Goal: Information Seeking & Learning: Learn about a topic

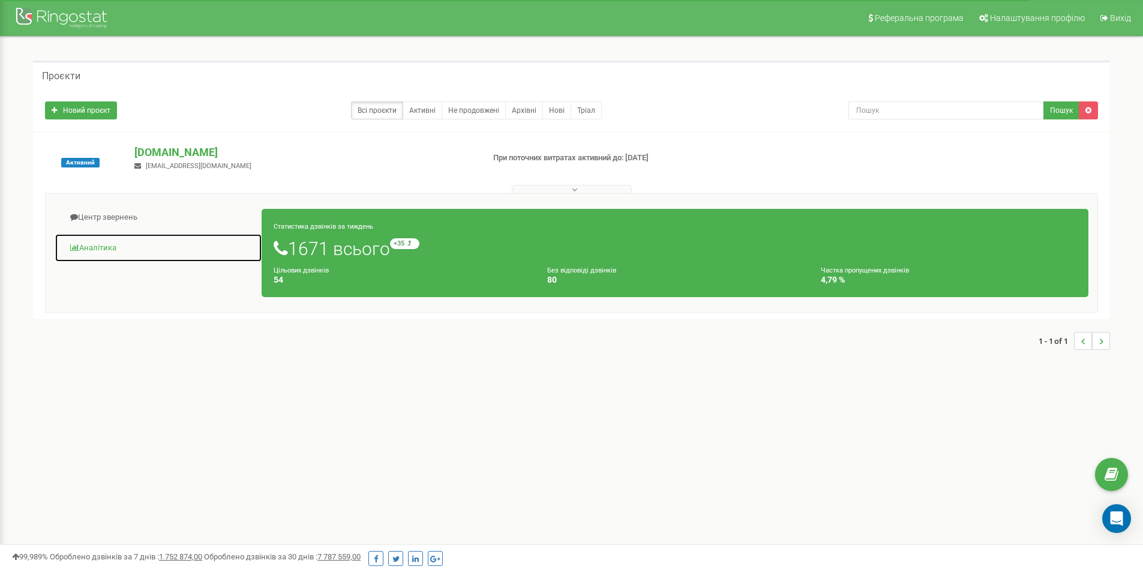
click at [110, 245] on link "Аналiтика" at bounding box center [159, 247] width 208 height 29
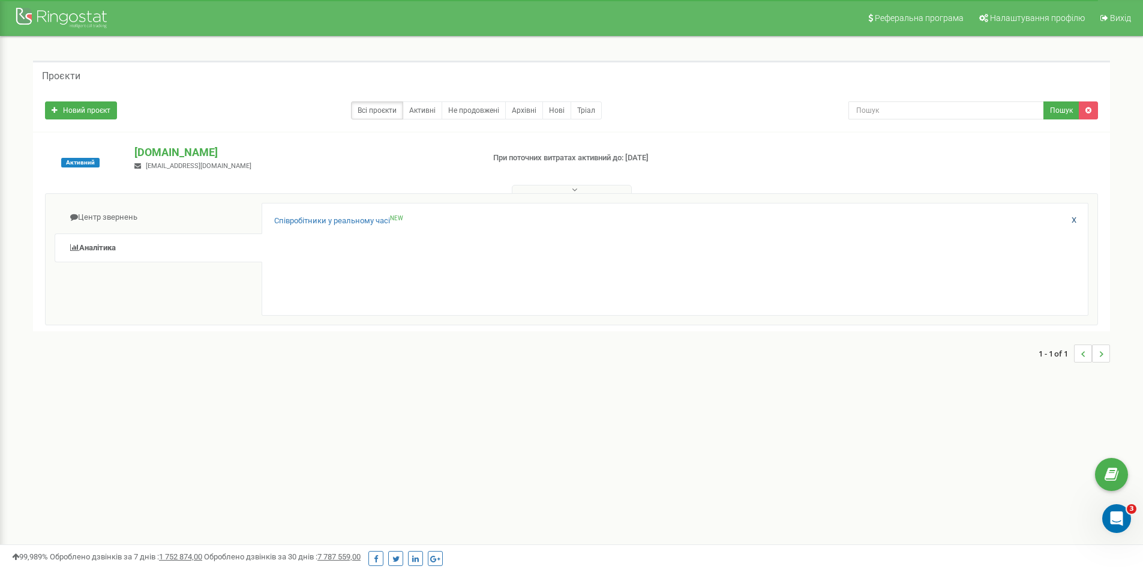
click at [1073, 221] on link "X" at bounding box center [1073, 220] width 5 height 11
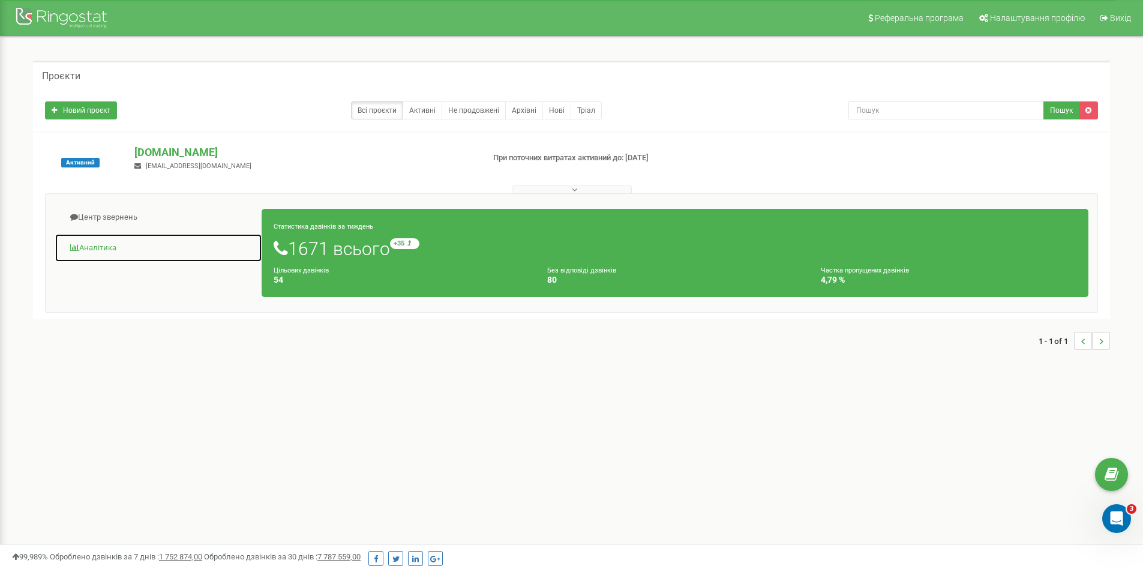
click at [76, 250] on span at bounding box center [74, 248] width 9 height 8
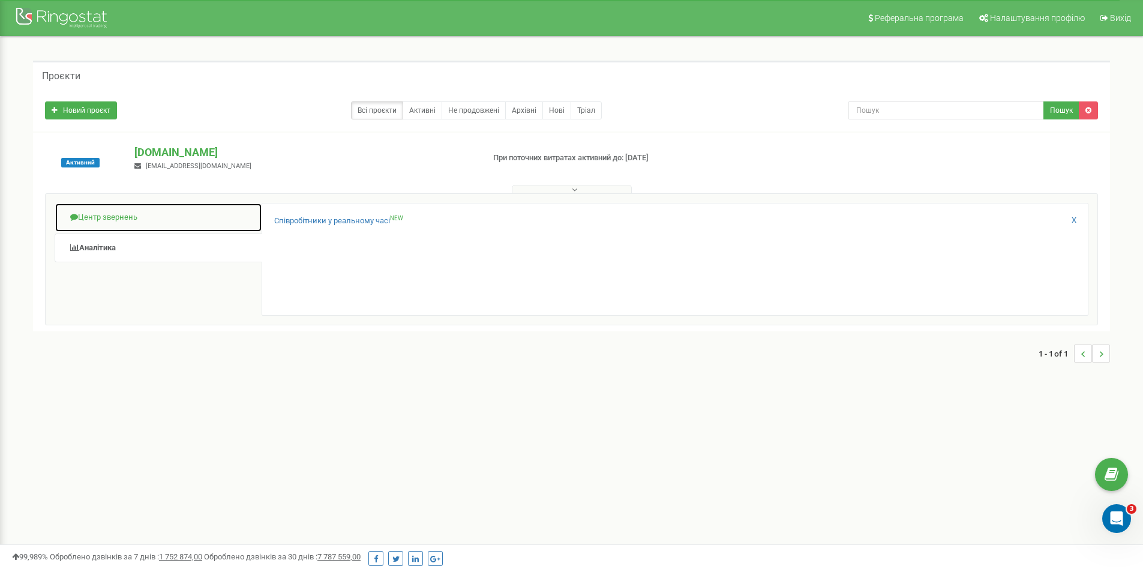
click at [101, 214] on link "Центр звернень" at bounding box center [159, 217] width 208 height 29
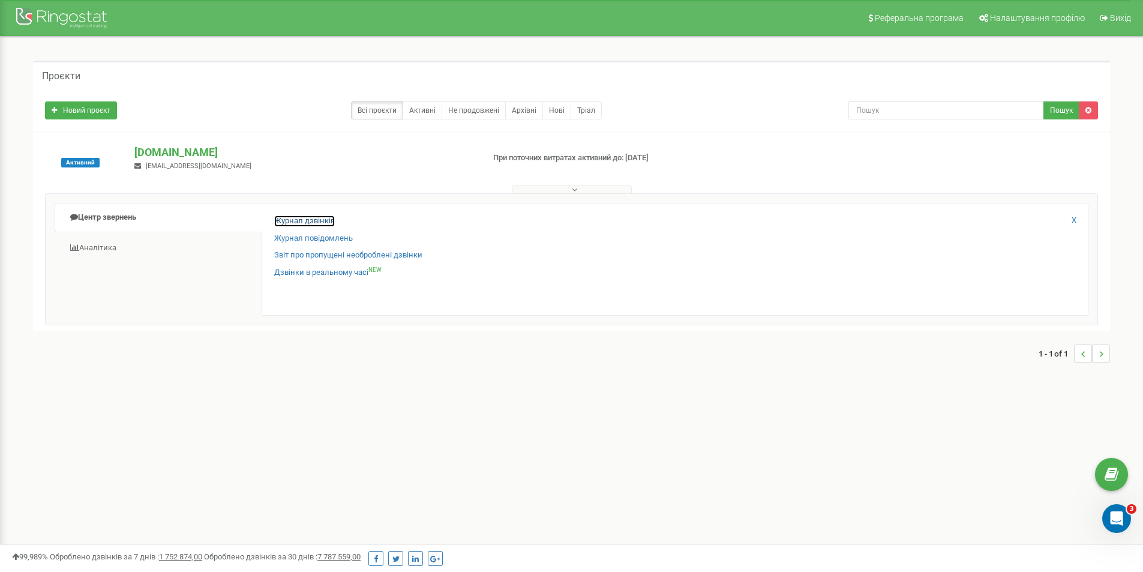
click at [322, 221] on link "Журнал дзвінків" at bounding box center [304, 220] width 61 height 11
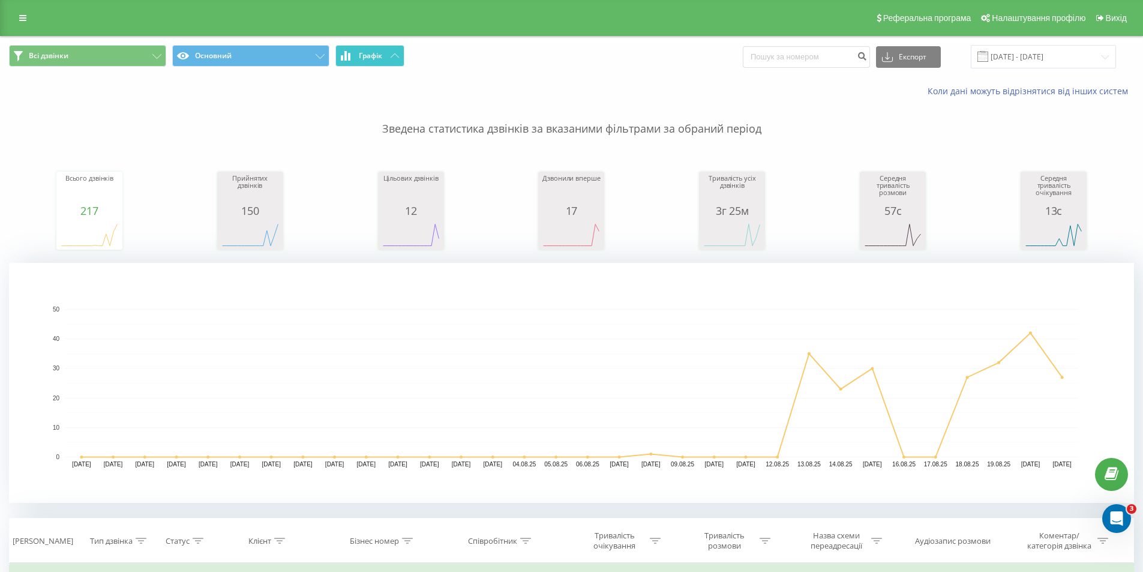
click at [382, 55] on span "Графік" at bounding box center [370, 56] width 23 height 8
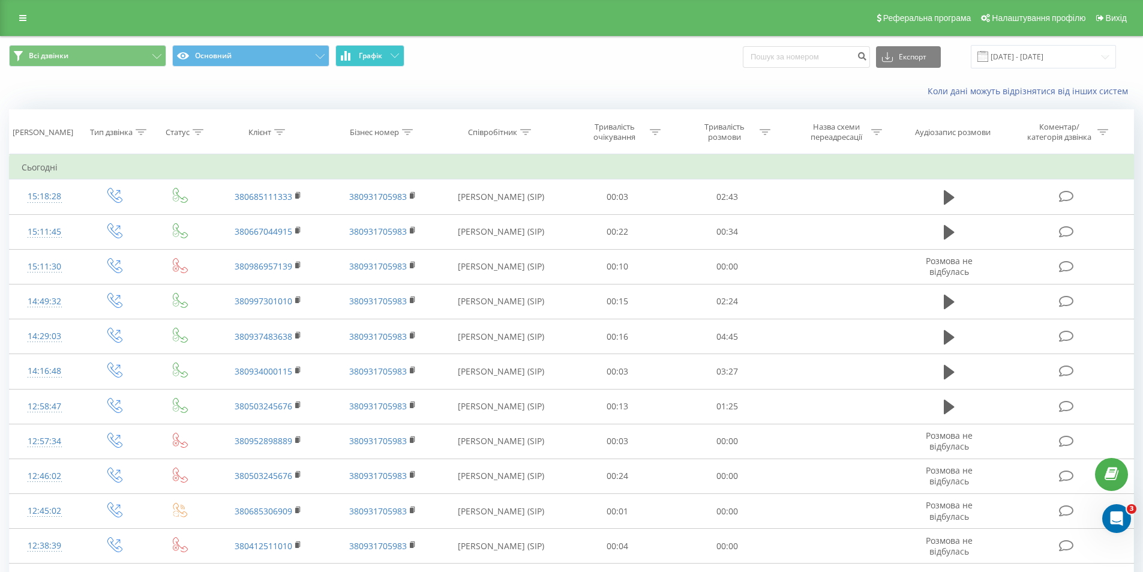
click at [377, 52] on span "Графік" at bounding box center [370, 56] width 23 height 8
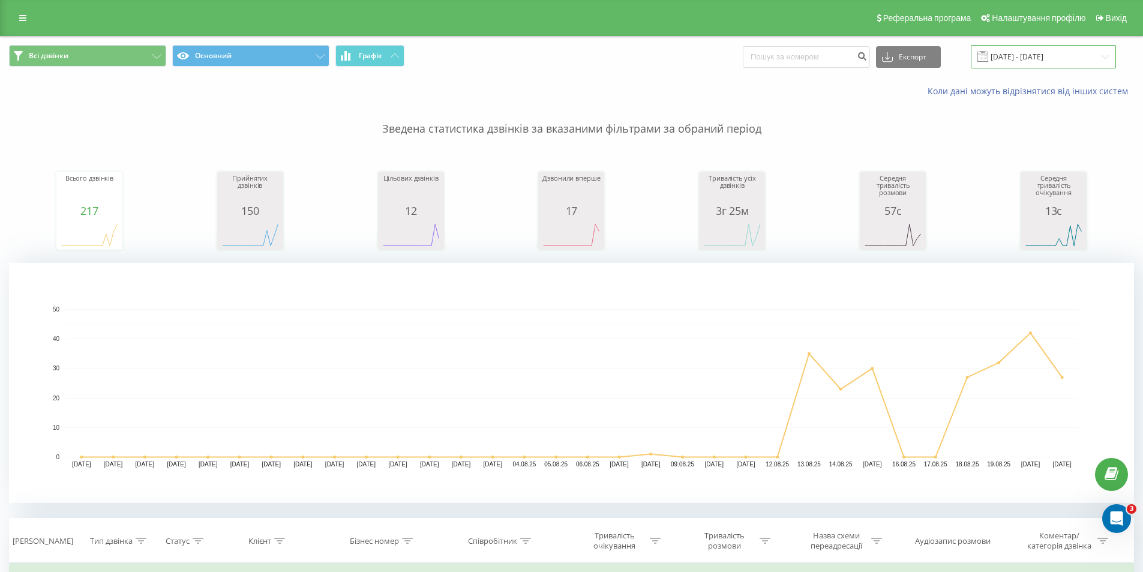
click at [1083, 50] on input "[DATE] - [DATE]" at bounding box center [1043, 56] width 145 height 23
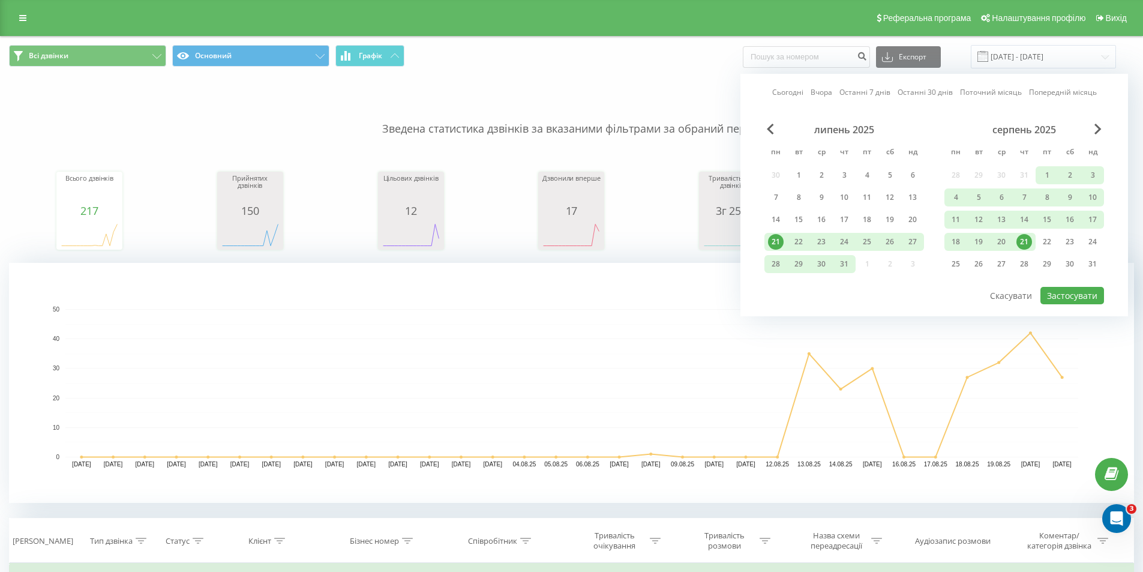
click at [1023, 238] on div "21" at bounding box center [1024, 242] width 16 height 16
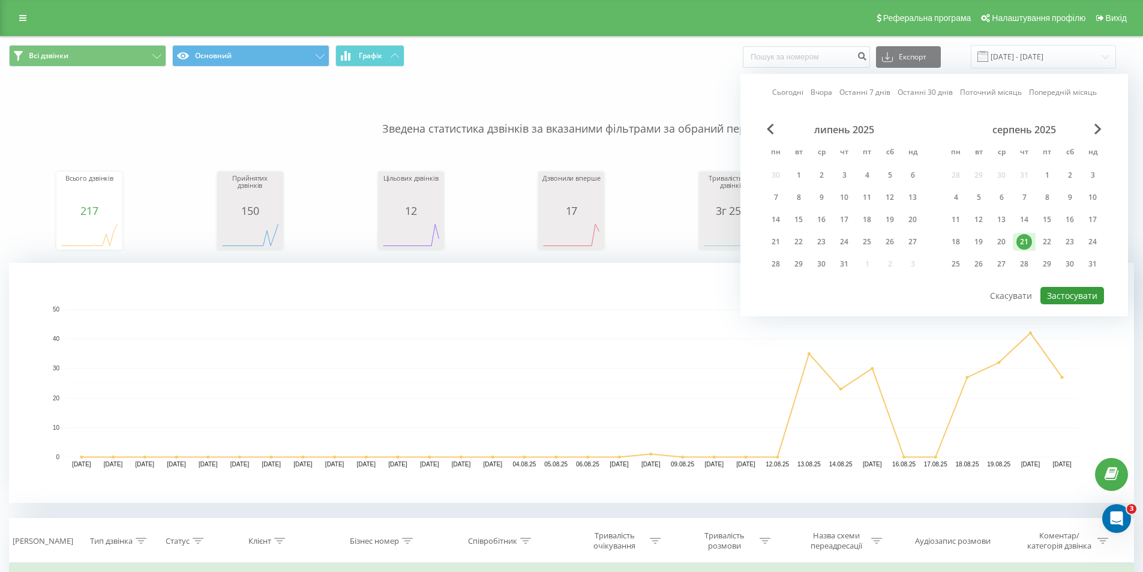
click at [1062, 289] on button "Застосувати" at bounding box center [1072, 295] width 64 height 17
type input "[DATE] - [DATE]"
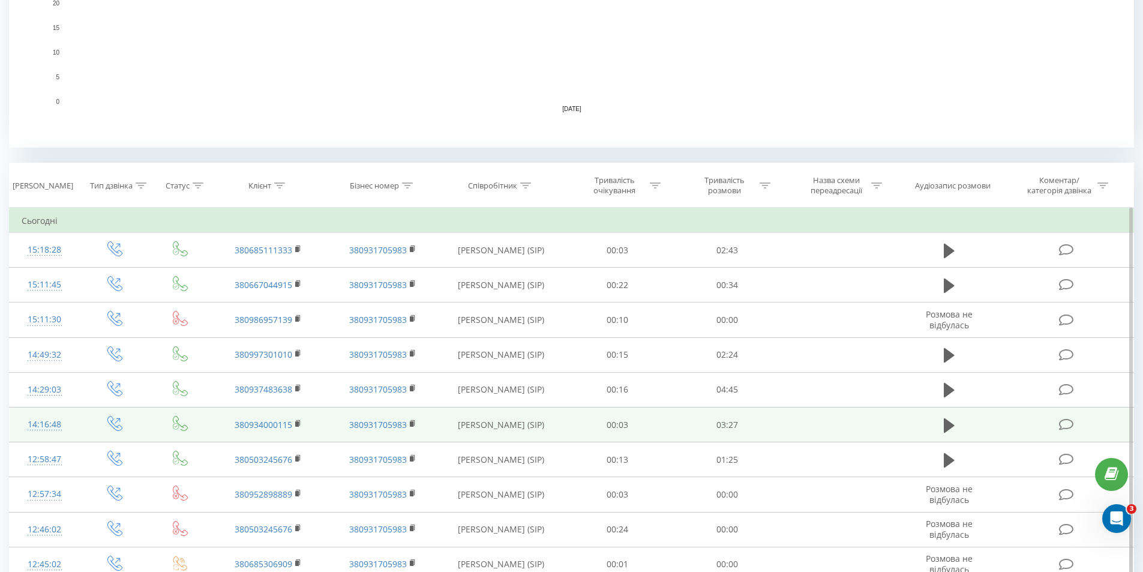
scroll to position [420, 0]
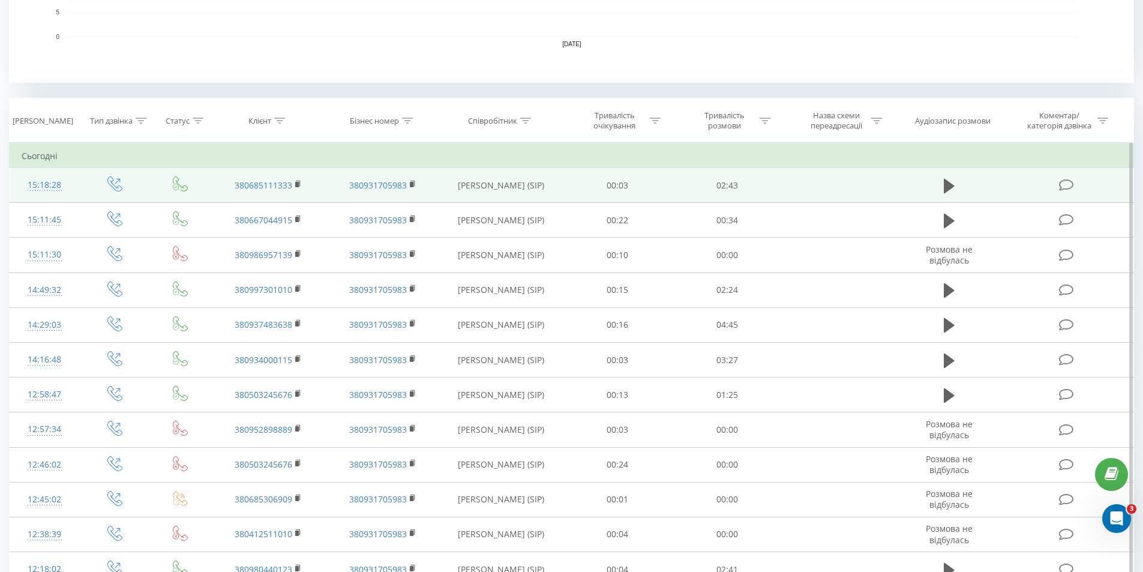
click at [1070, 188] on icon at bounding box center [1066, 185] width 15 height 13
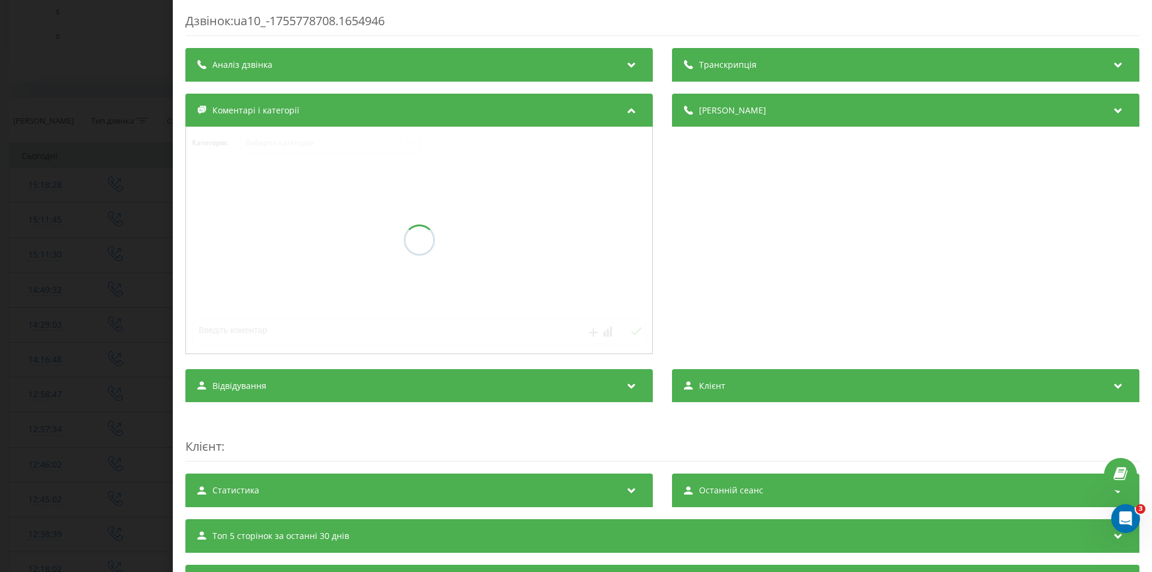
click at [544, 68] on div "Аналіз дзвінка" at bounding box center [418, 65] width 467 height 34
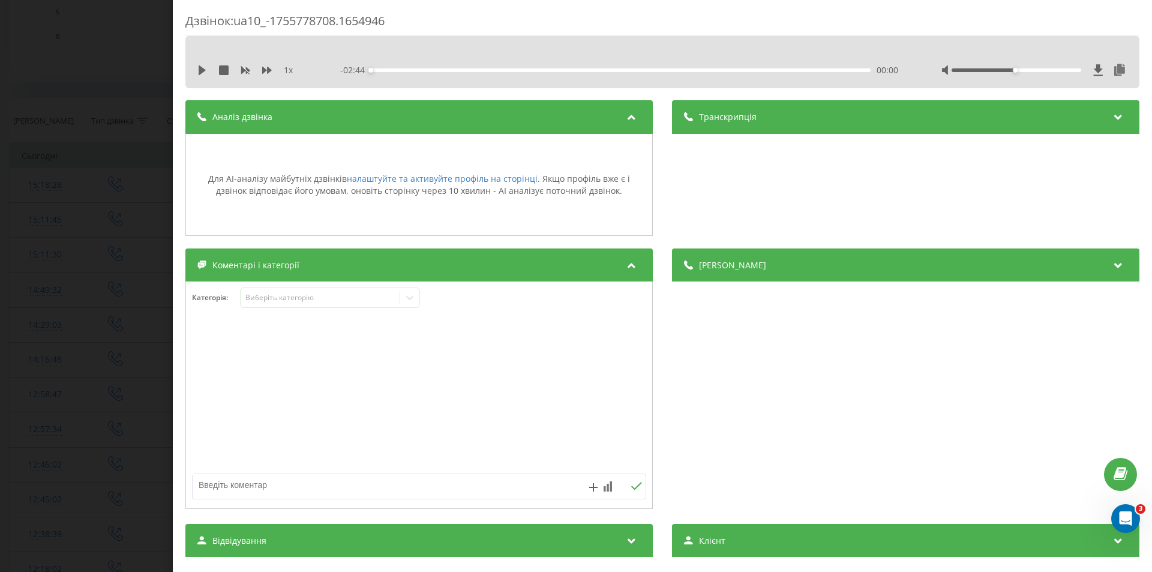
click at [603, 107] on div "Аналіз дзвінка" at bounding box center [418, 117] width 467 height 34
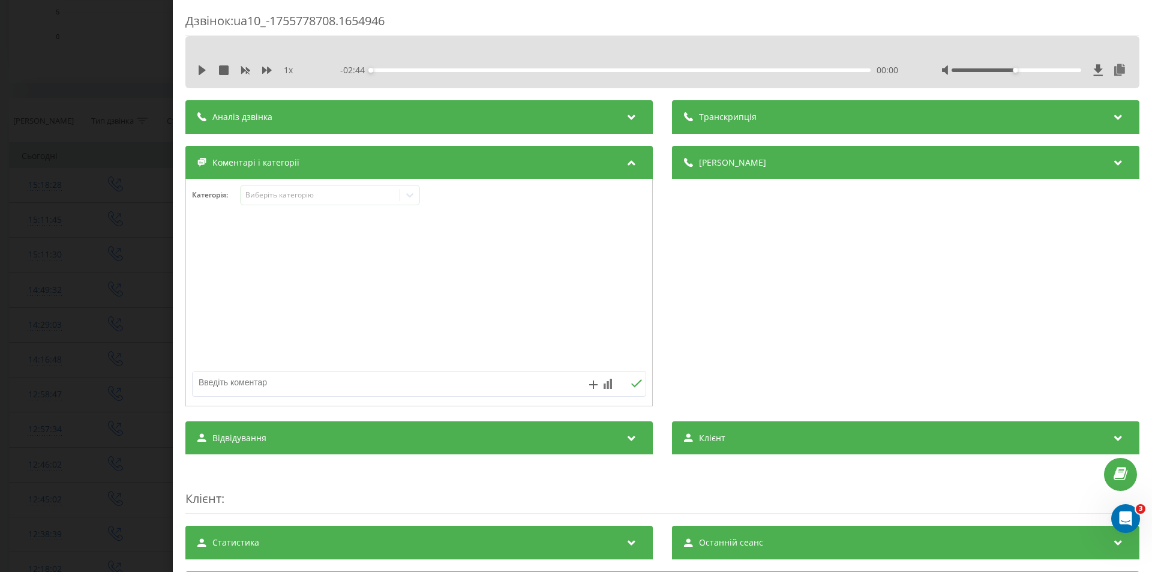
click at [600, 158] on div "Коментарі і категорії" at bounding box center [418, 163] width 467 height 34
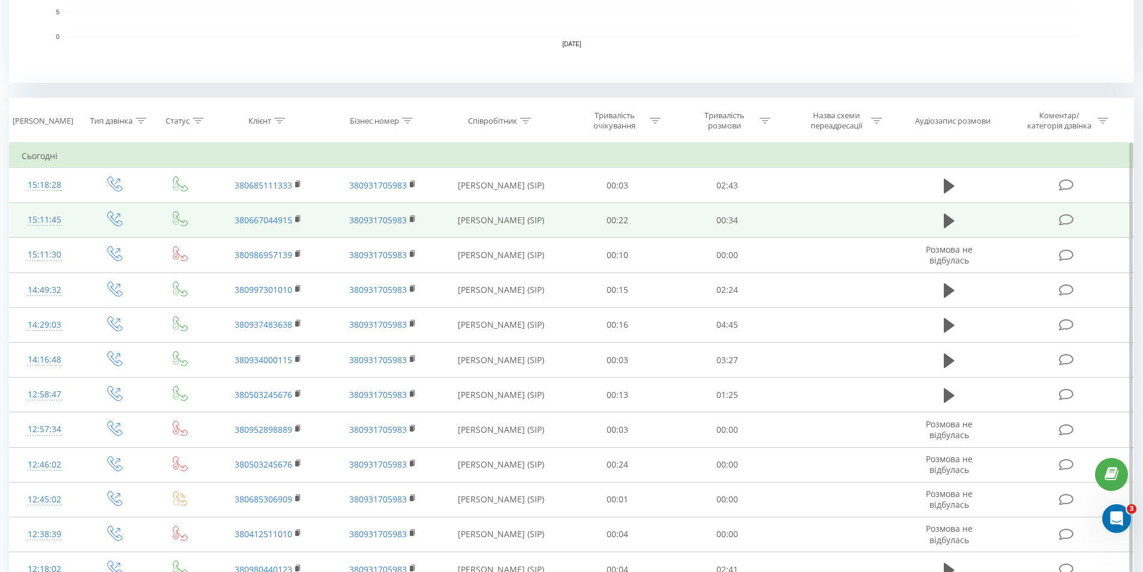
click at [1070, 228] on td at bounding box center [1067, 220] width 132 height 35
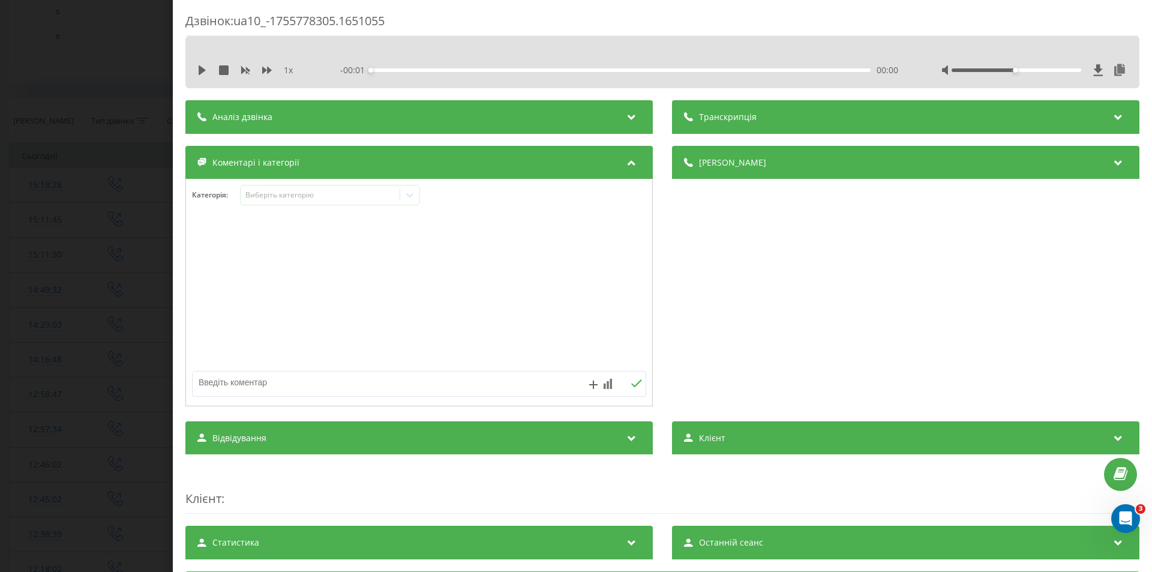
click at [632, 110] on icon at bounding box center [632, 115] width 14 height 12
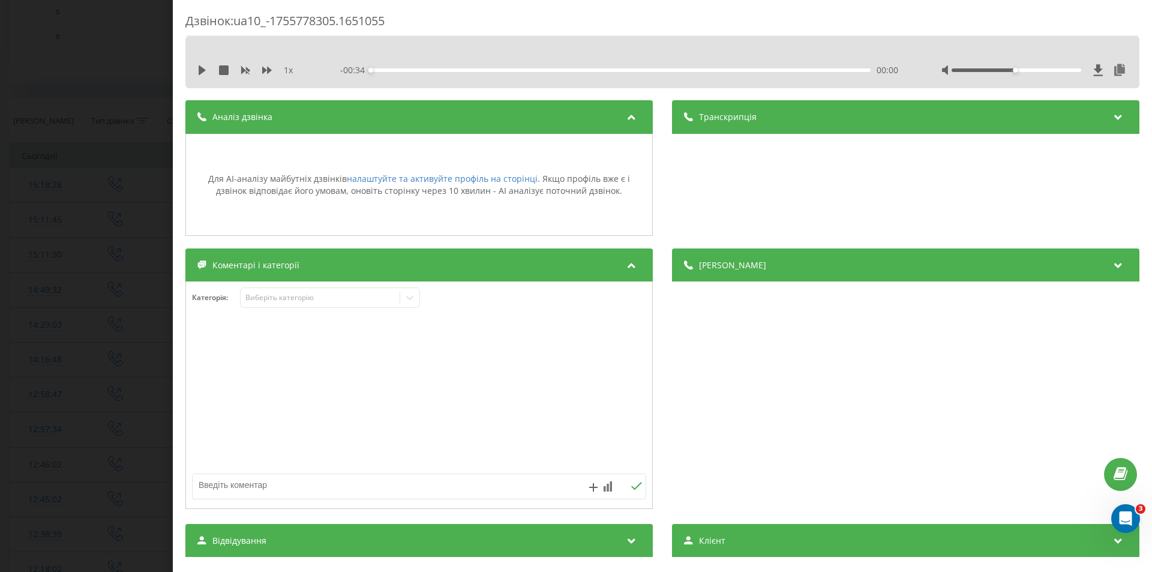
click at [631, 119] on icon at bounding box center [632, 115] width 14 height 12
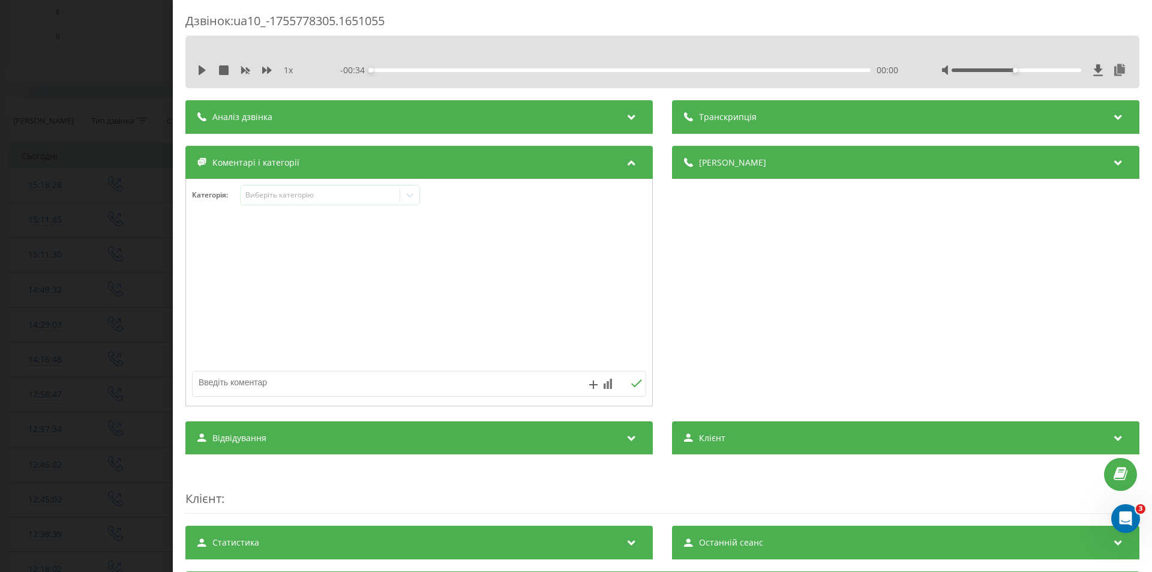
click at [993, 118] on div "Транскрипція" at bounding box center [905, 117] width 467 height 34
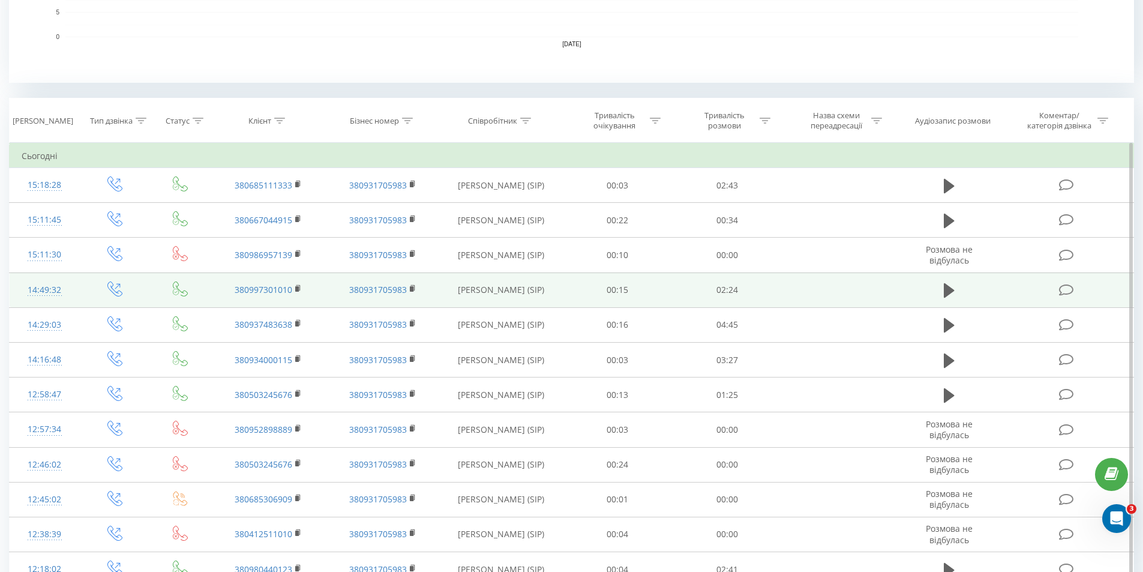
click at [1067, 290] on icon at bounding box center [1066, 290] width 15 height 13
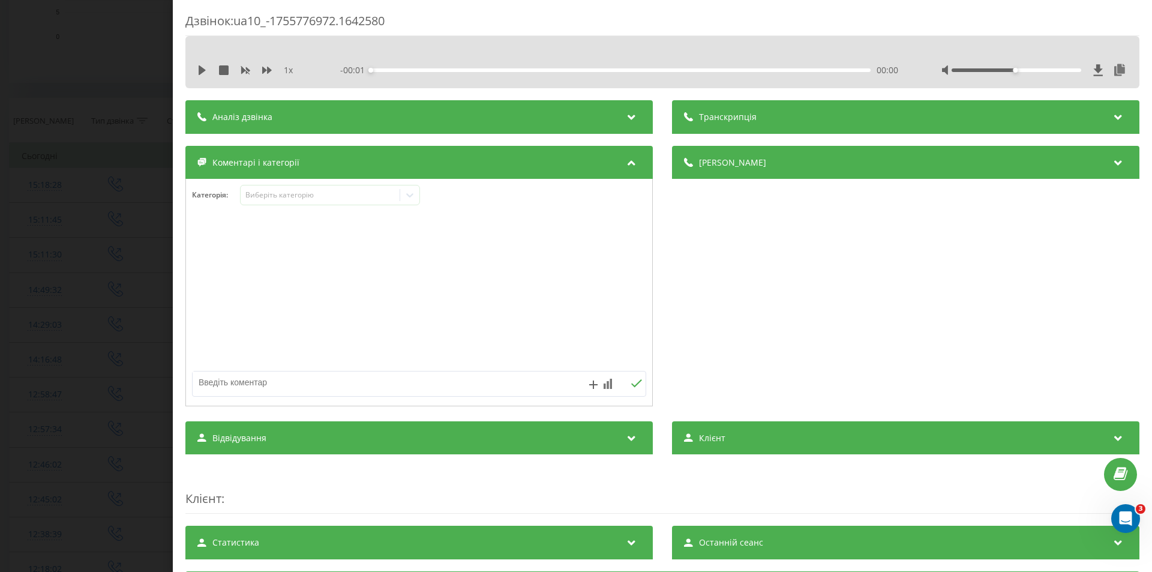
click at [572, 119] on div "Аналіз дзвінка" at bounding box center [418, 117] width 467 height 34
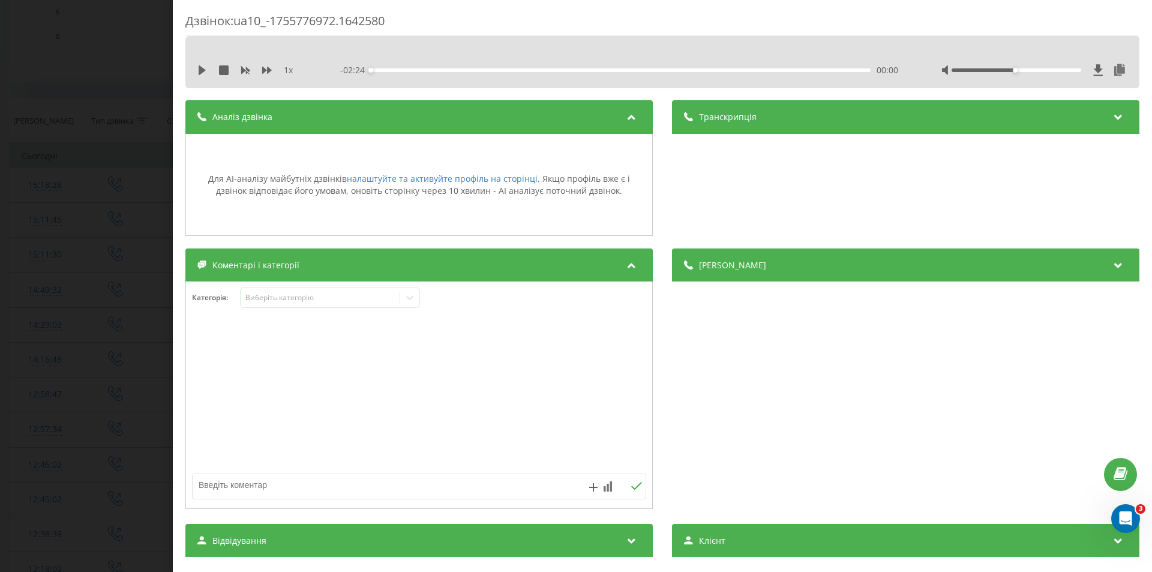
click at [789, 127] on div "Транскрипція" at bounding box center [905, 117] width 467 height 34
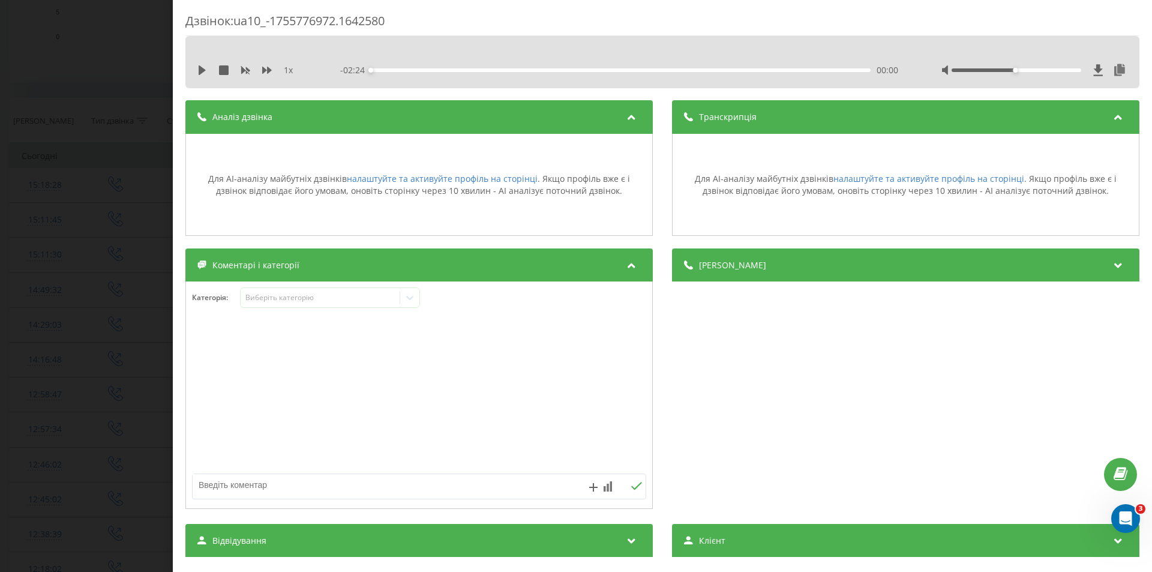
click at [540, 113] on div "Аналіз дзвінка" at bounding box center [418, 117] width 467 height 34
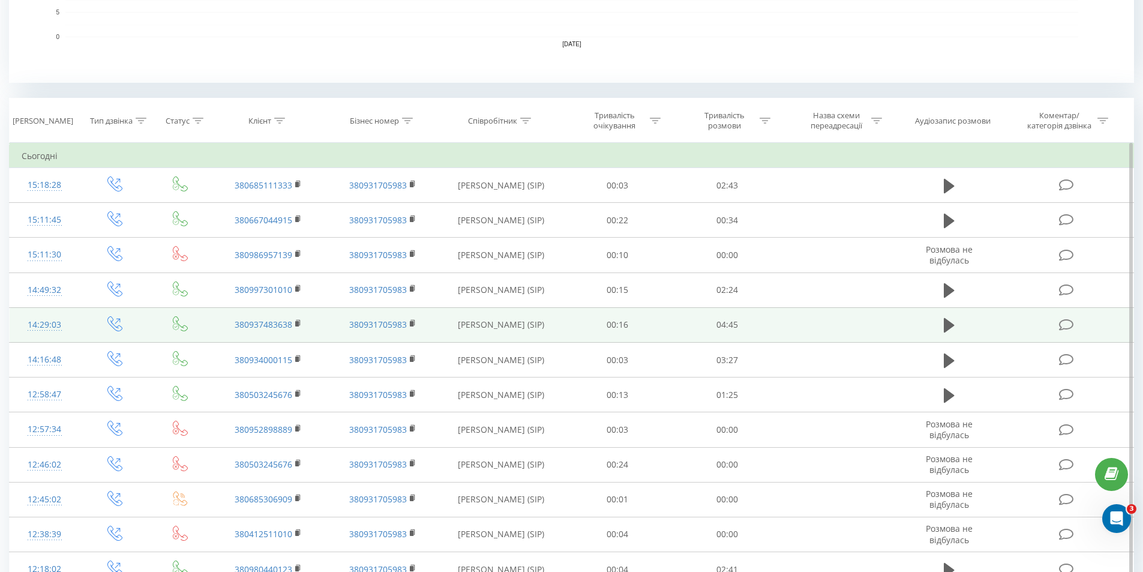
click at [1070, 322] on icon at bounding box center [1066, 325] width 15 height 13
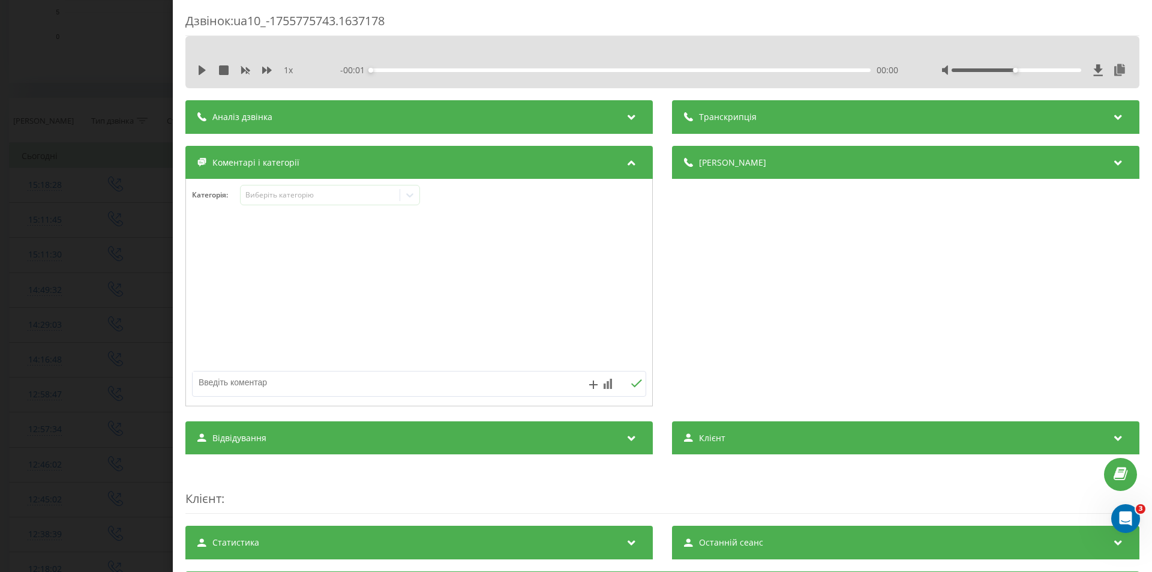
click at [346, 111] on div "Аналіз дзвінка" at bounding box center [418, 117] width 467 height 34
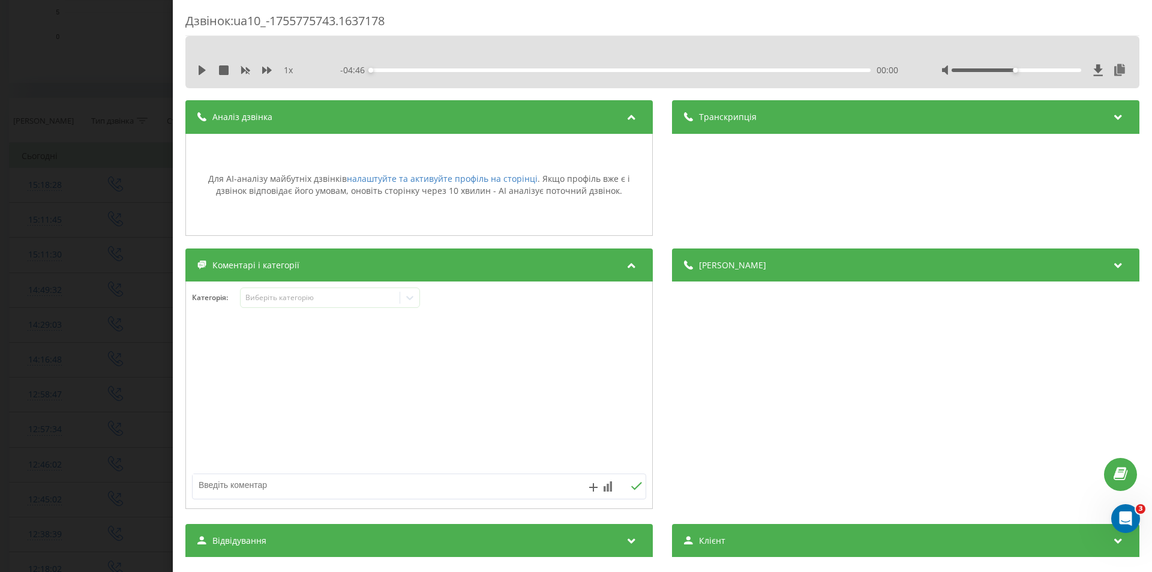
click at [885, 133] on div "Транскрипція" at bounding box center [905, 117] width 467 height 34
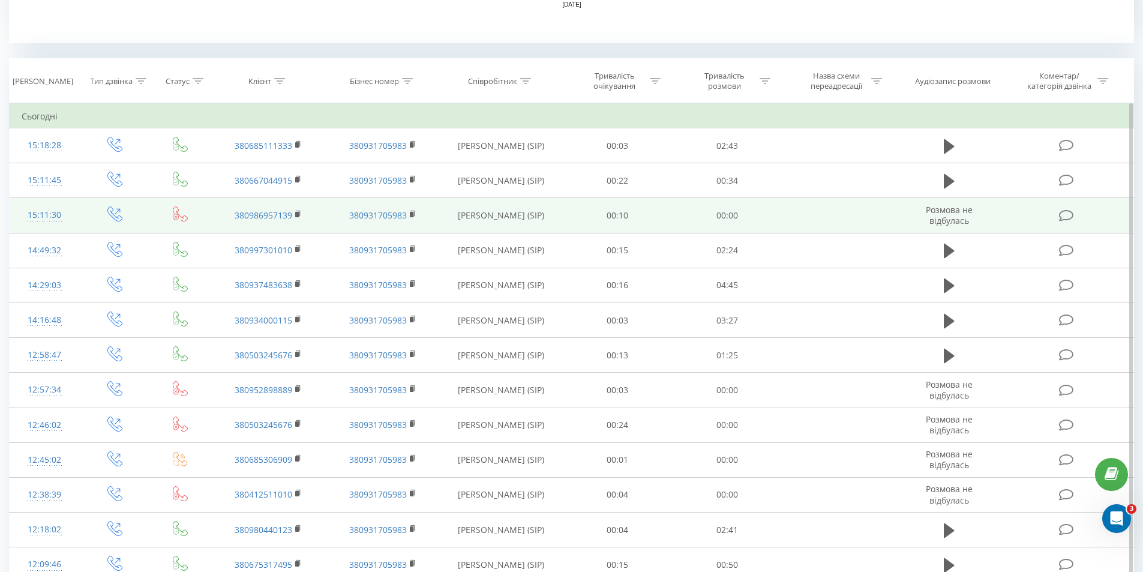
scroll to position [480, 0]
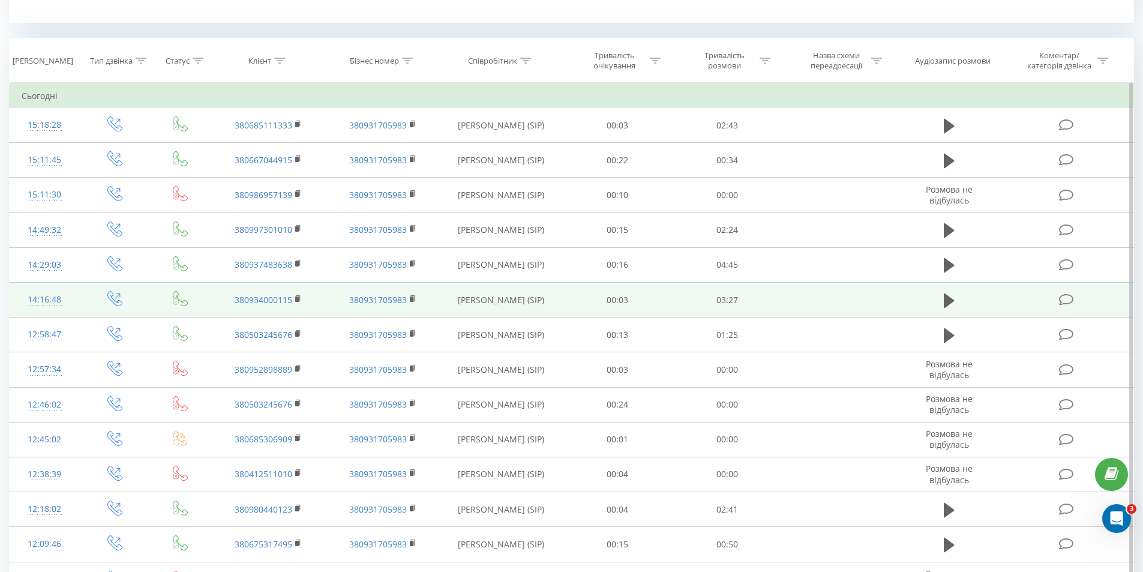
click at [1070, 298] on icon at bounding box center [1066, 299] width 15 height 13
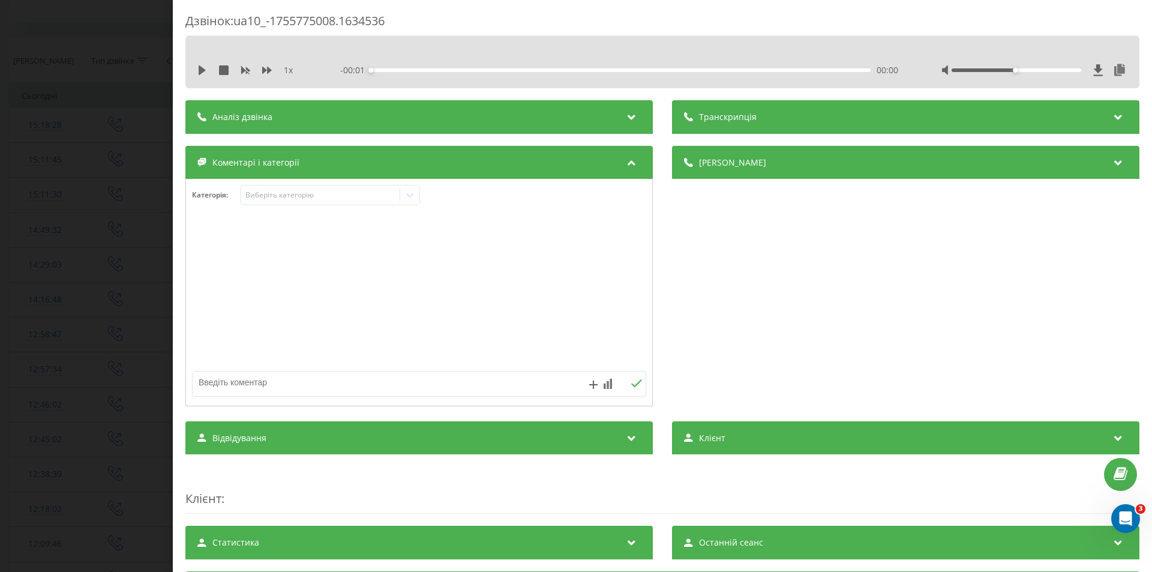
click at [457, 118] on div "Аналіз дзвінка" at bounding box center [418, 117] width 467 height 34
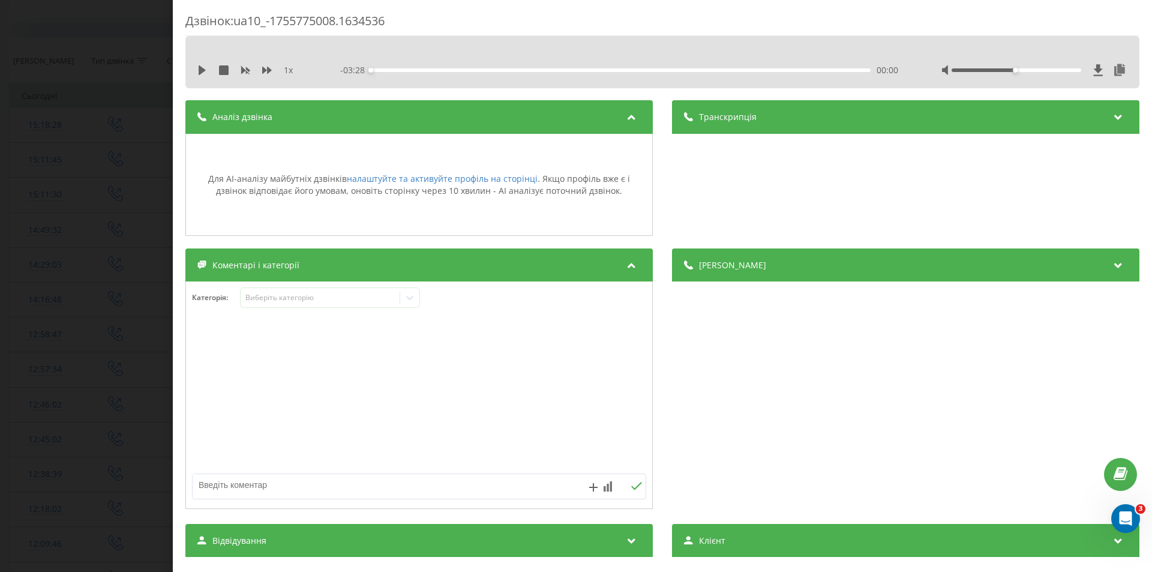
click at [849, 126] on div "Транскрипція" at bounding box center [905, 117] width 467 height 34
